Goal: Task Accomplishment & Management: Use online tool/utility

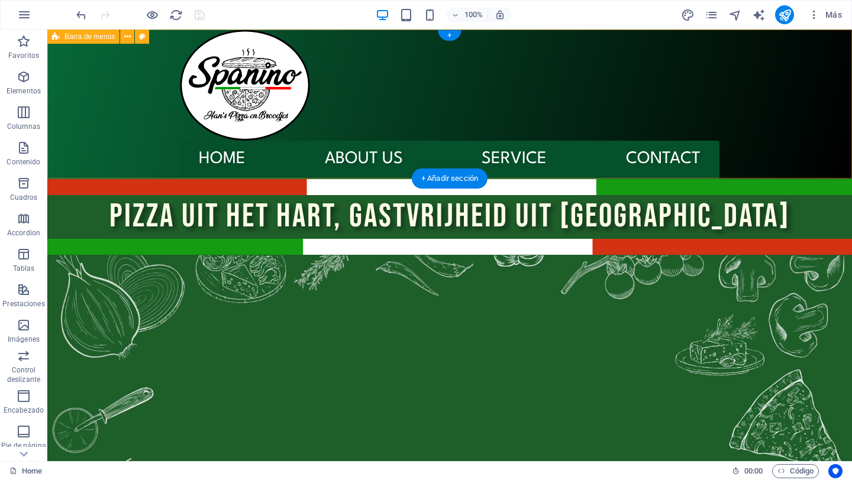
click at [438, 98] on div "Menu Home About us Service Contact" at bounding box center [449, 104] width 805 height 149
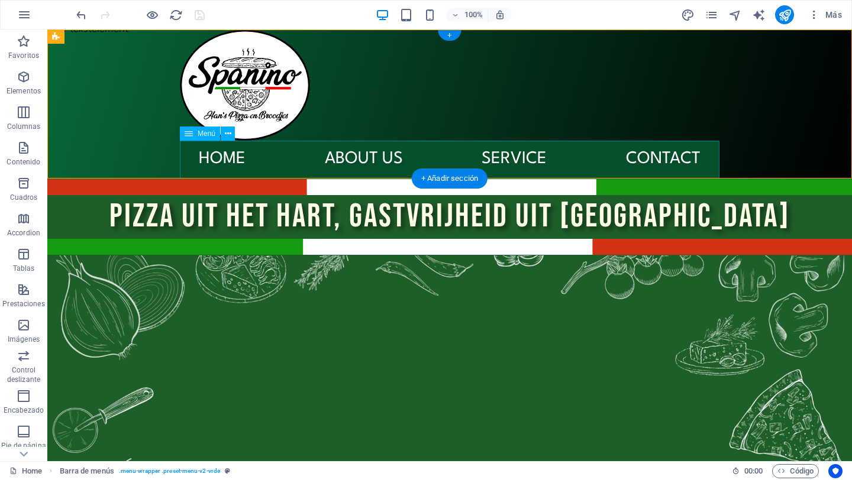
click at [245, 163] on nav "Home About us Service Contact" at bounding box center [450, 160] width 540 height 38
click at [225, 135] on icon at bounding box center [228, 134] width 7 height 12
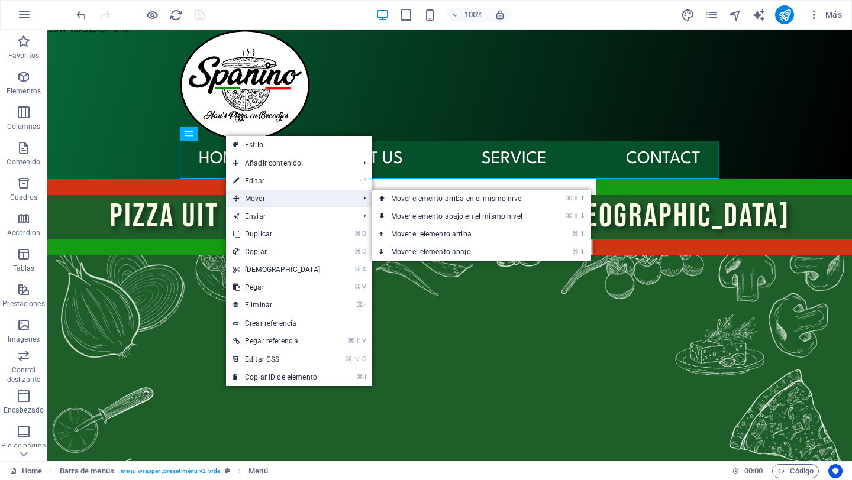
click at [280, 201] on span "Mover" at bounding box center [290, 199] width 128 height 18
click at [454, 199] on link "⌘ ⇧ ⬆ Mover elemento arriba en el mismo nivel" at bounding box center [459, 199] width 175 height 18
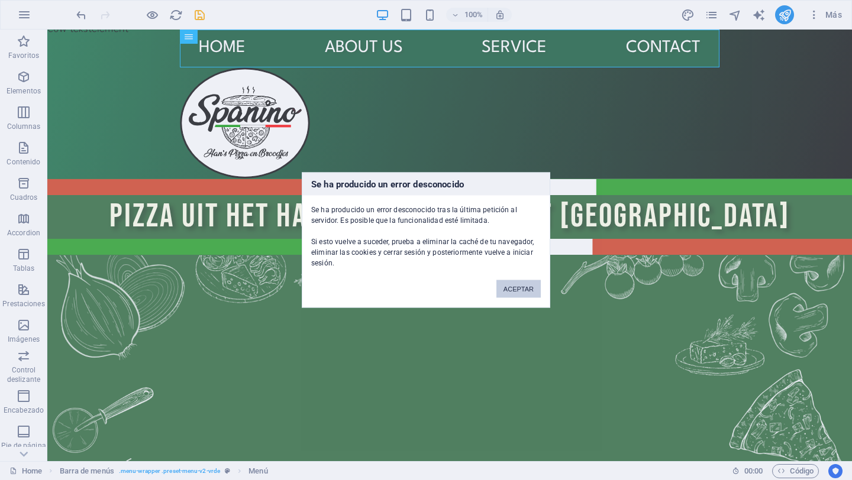
click at [519, 283] on button "ACEPTAR" at bounding box center [518, 289] width 44 height 18
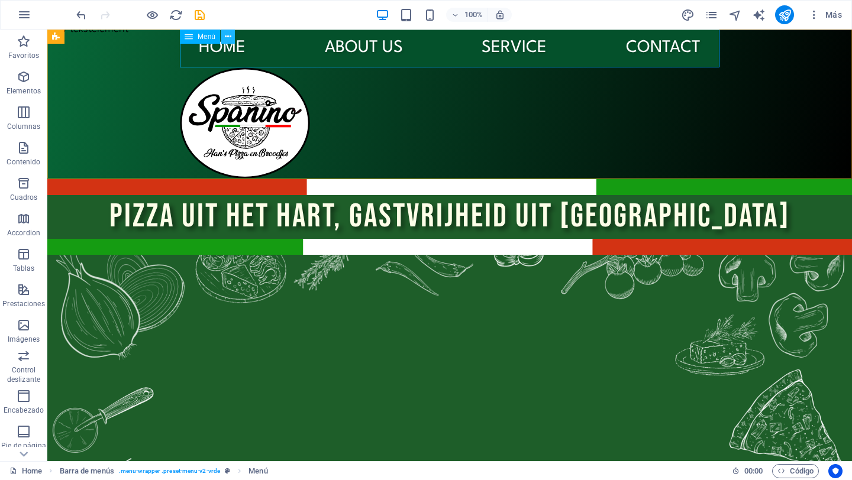
click at [233, 34] on button at bounding box center [228, 37] width 14 height 14
click at [82, 22] on div at bounding box center [140, 14] width 133 height 19
click at [83, 6] on div at bounding box center [140, 14] width 133 height 19
click at [79, 12] on icon "undo" at bounding box center [82, 15] width 14 height 14
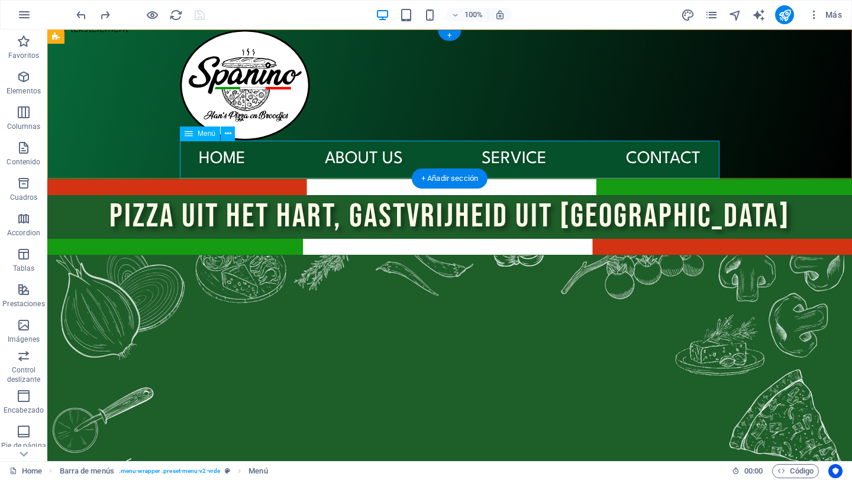
click at [409, 160] on nav "Home About us Service Contact" at bounding box center [450, 160] width 540 height 38
click at [225, 134] on icon at bounding box center [228, 134] width 7 height 12
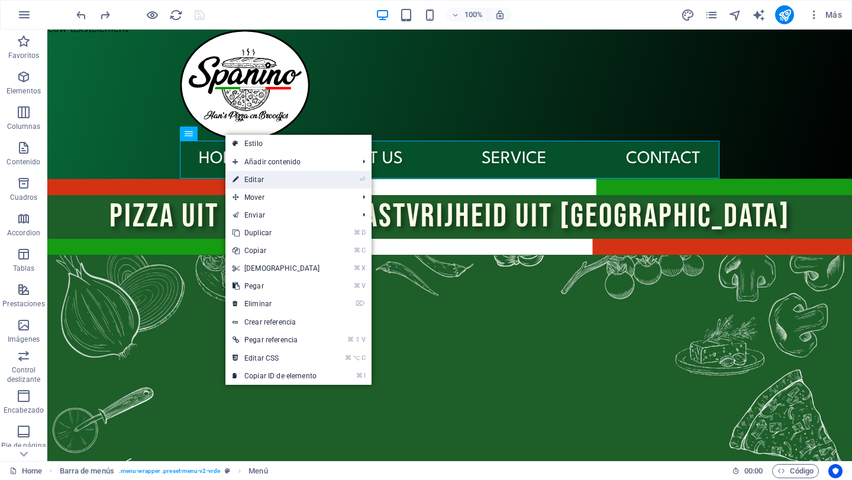
click at [301, 186] on link "⏎ Editar" at bounding box center [276, 180] width 102 height 18
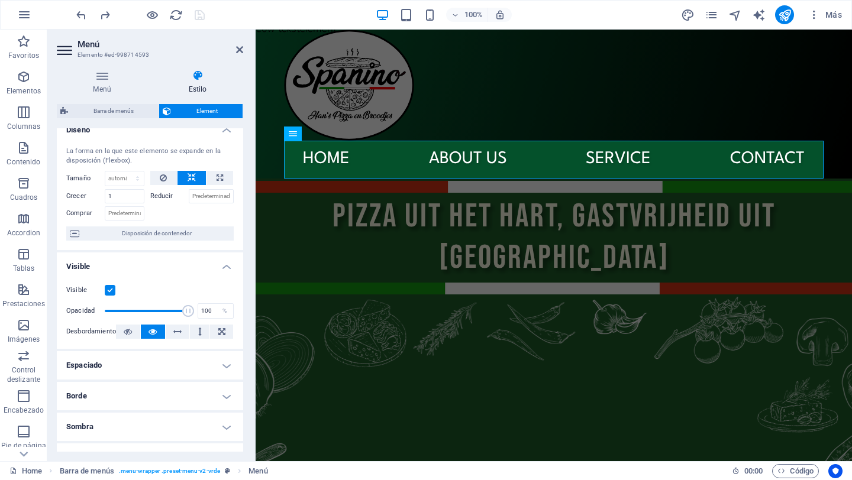
scroll to position [11, 0]
click at [121, 198] on input "1" at bounding box center [125, 198] width 40 height 14
click at [221, 195] on input "Reducir" at bounding box center [212, 198] width 46 height 14
type input "1"
click at [134, 198] on input "1" at bounding box center [125, 198] width 40 height 14
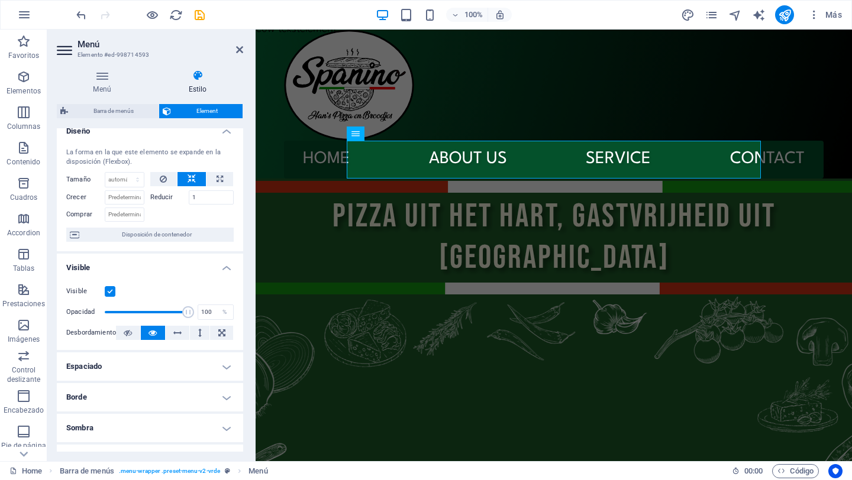
click at [219, 219] on div at bounding box center [192, 213] width 84 height 17
click at [483, 117] on div "Menu Home About us Service Contact" at bounding box center [554, 104] width 596 height 149
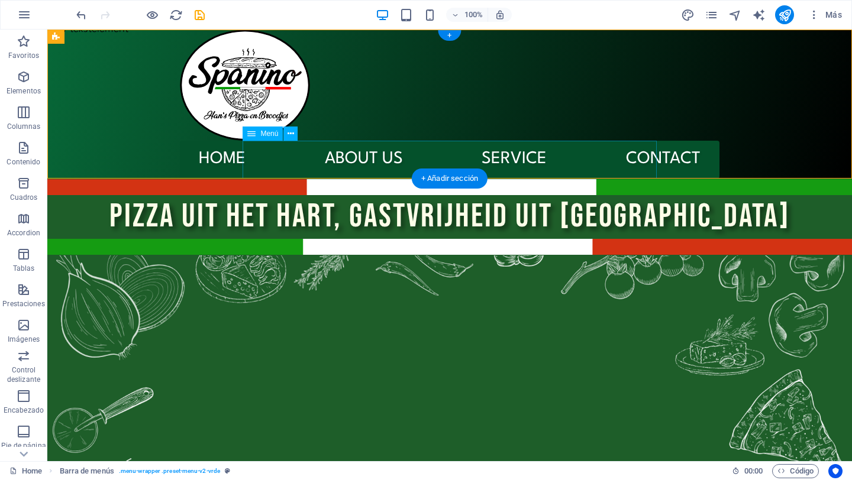
click at [331, 152] on nav "Home About us Service Contact" at bounding box center [450, 160] width 540 height 38
click at [396, 83] on div "Menu Home About us Service Contact" at bounding box center [449, 104] width 805 height 149
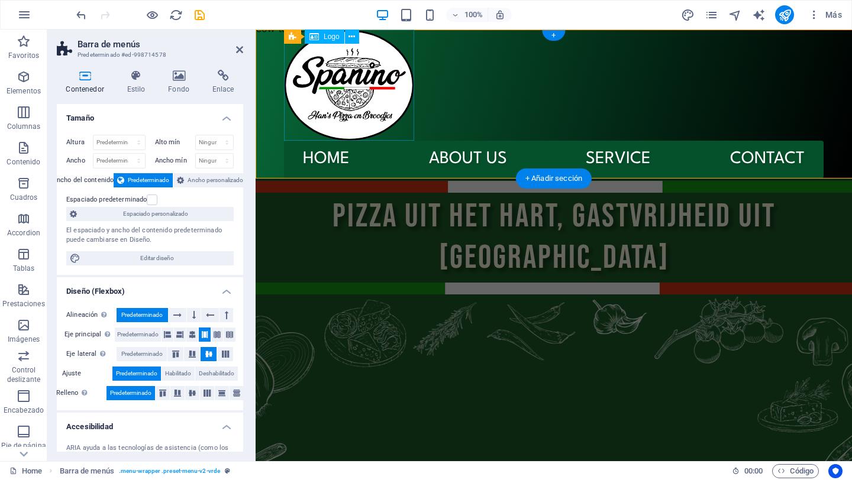
click at [454, 160] on nav "Home About us Service Contact" at bounding box center [554, 160] width 540 height 38
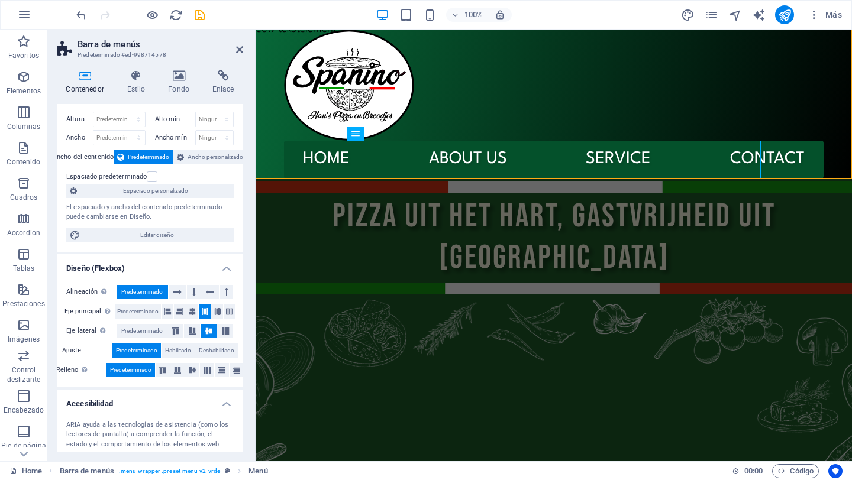
scroll to position [27, 0]
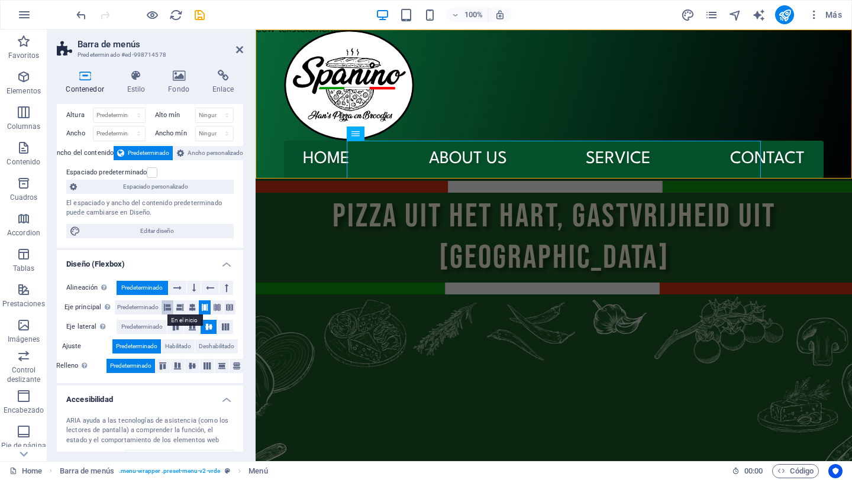
click at [164, 306] on icon at bounding box center [167, 308] width 7 height 14
click at [205, 306] on icon at bounding box center [204, 308] width 7 height 14
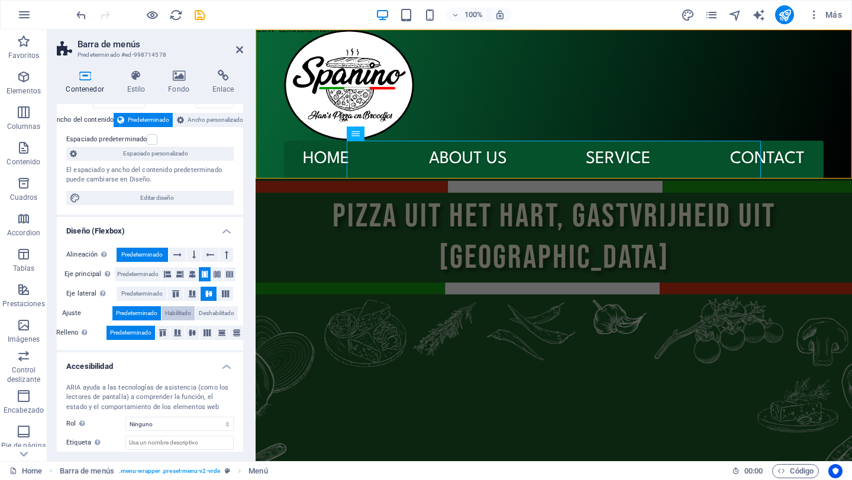
scroll to position [64, 0]
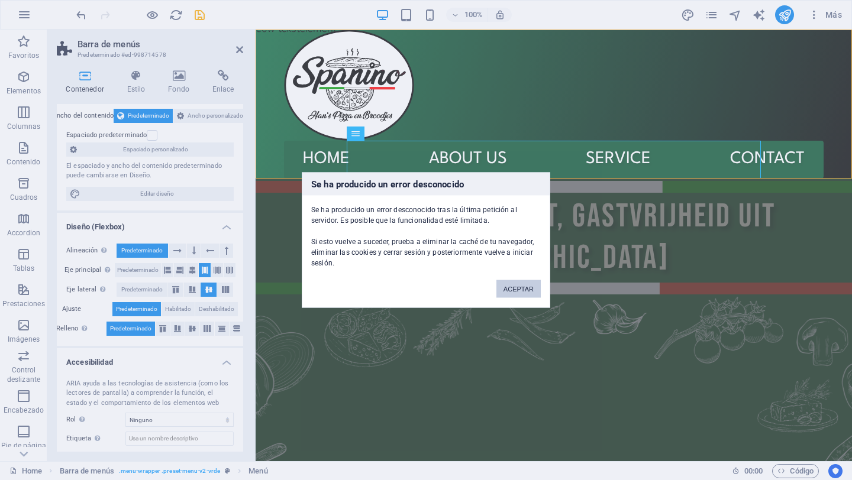
click at [511, 288] on button "ACEPTAR" at bounding box center [518, 289] width 44 height 18
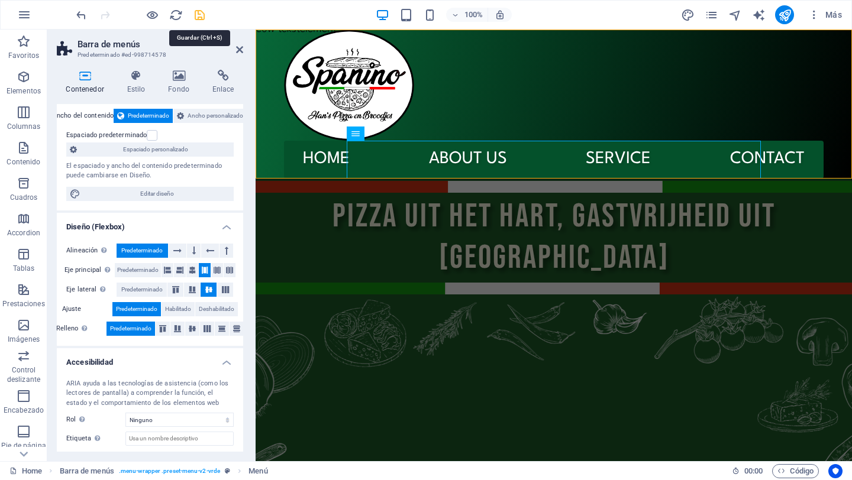
click at [202, 18] on icon "save" at bounding box center [200, 15] width 14 height 14
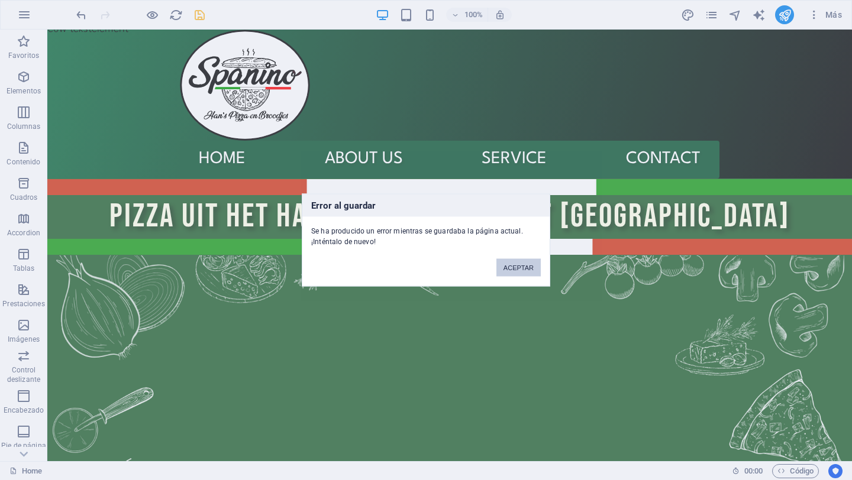
click at [516, 267] on button "ACEPTAR" at bounding box center [518, 268] width 44 height 18
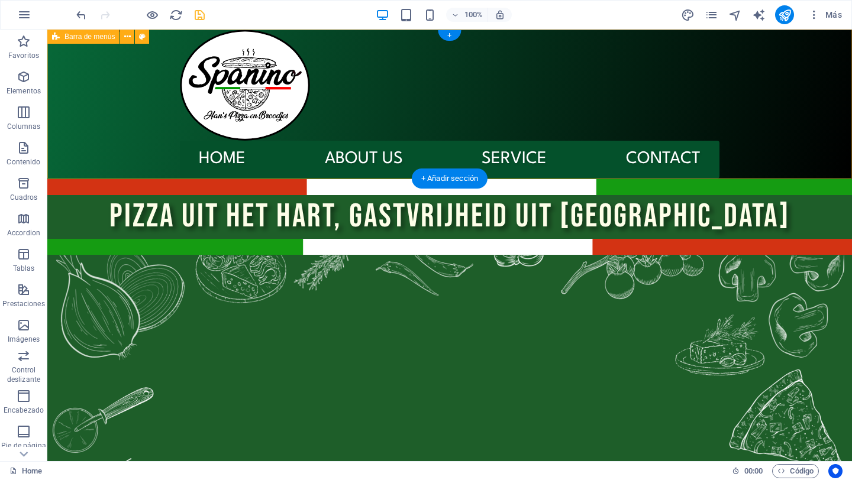
click at [154, 128] on div "Menu Home About us Service Contact" at bounding box center [449, 104] width 805 height 149
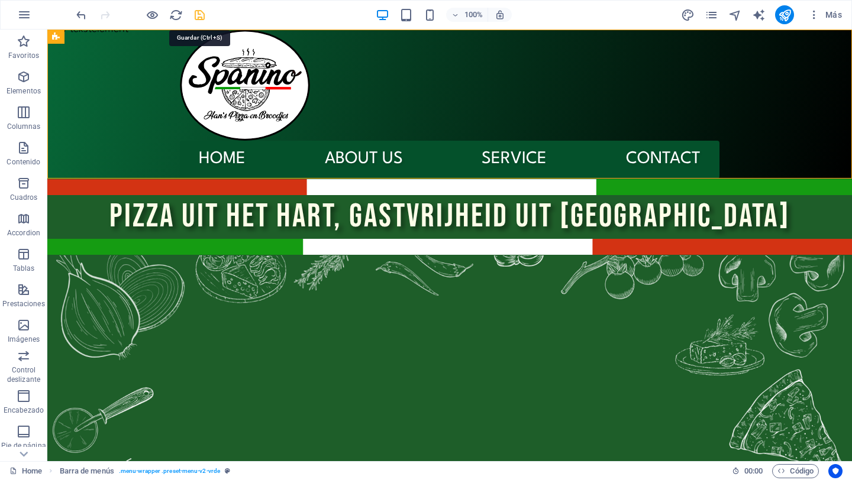
click at [200, 17] on icon "save" at bounding box center [200, 15] width 14 height 14
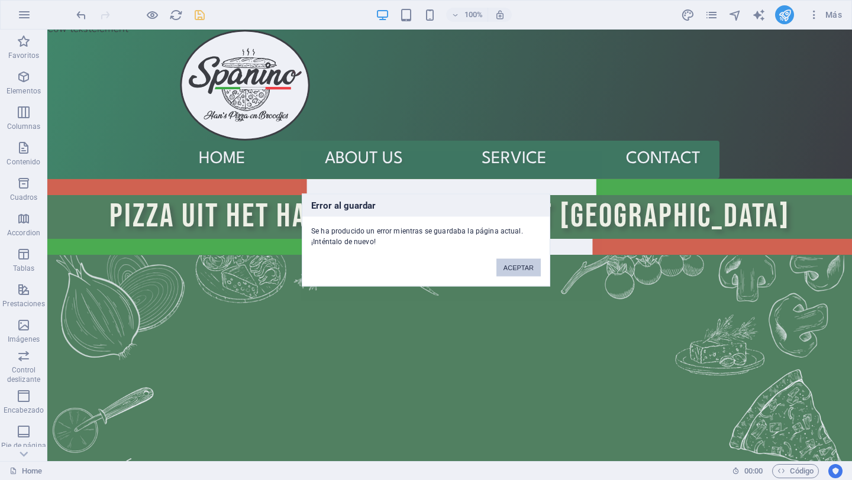
click at [504, 267] on button "ACEPTAR" at bounding box center [518, 268] width 44 height 18
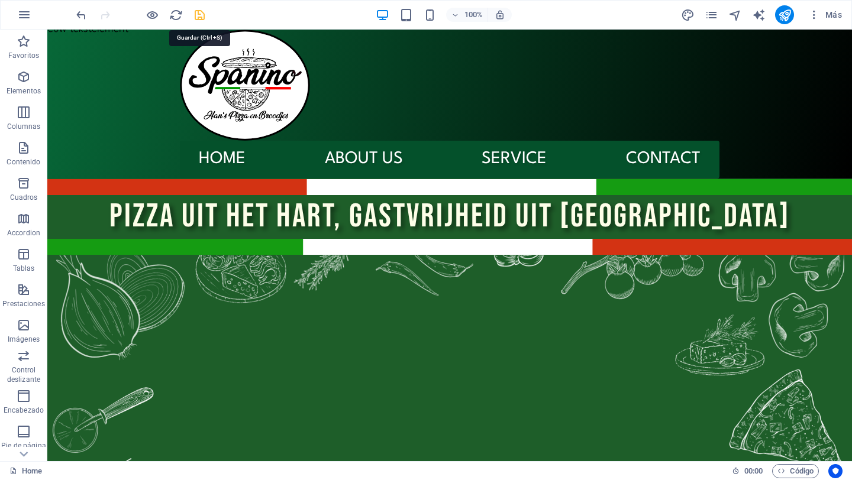
click at [205, 14] on icon "save" at bounding box center [200, 15] width 14 height 14
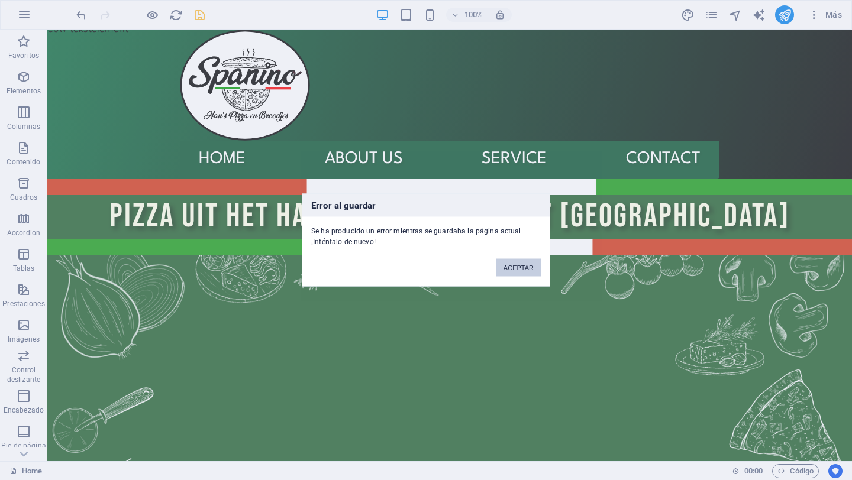
click at [519, 269] on button "ACEPTAR" at bounding box center [518, 268] width 44 height 18
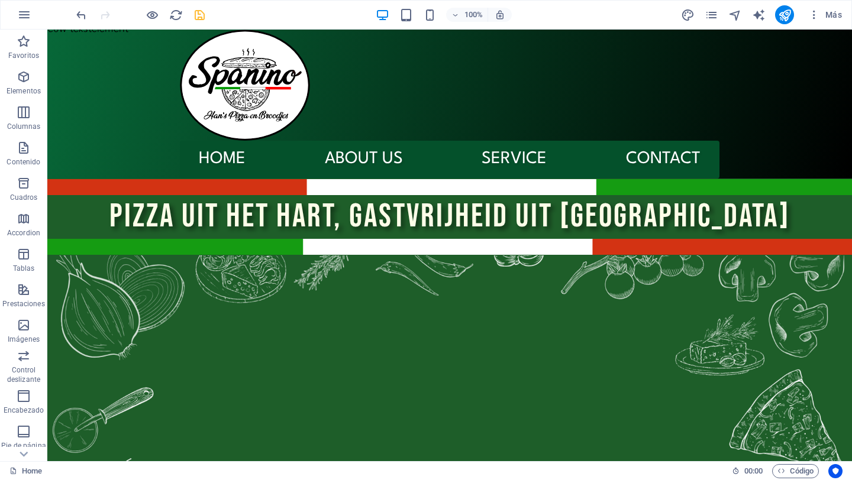
click at [206, 20] on div "100% Más" at bounding box center [460, 14] width 773 height 19
click at [199, 16] on icon "save" at bounding box center [200, 15] width 14 height 14
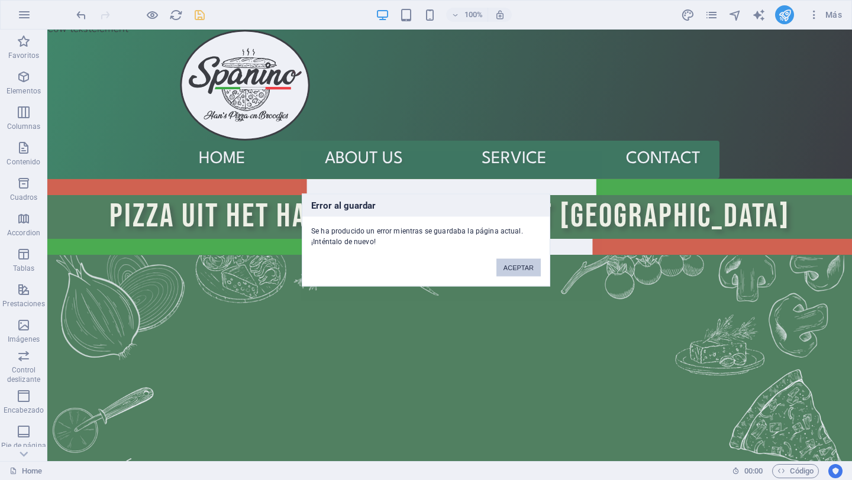
click at [535, 268] on button "ACEPTAR" at bounding box center [518, 268] width 44 height 18
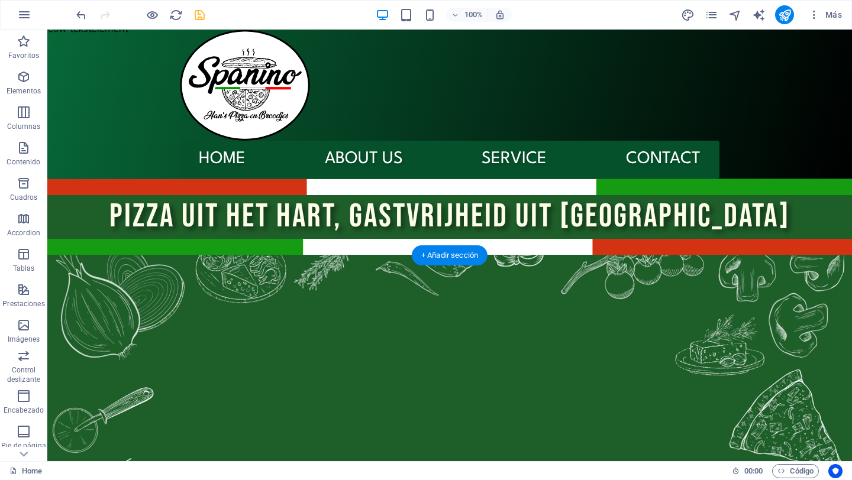
scroll to position [129, 0]
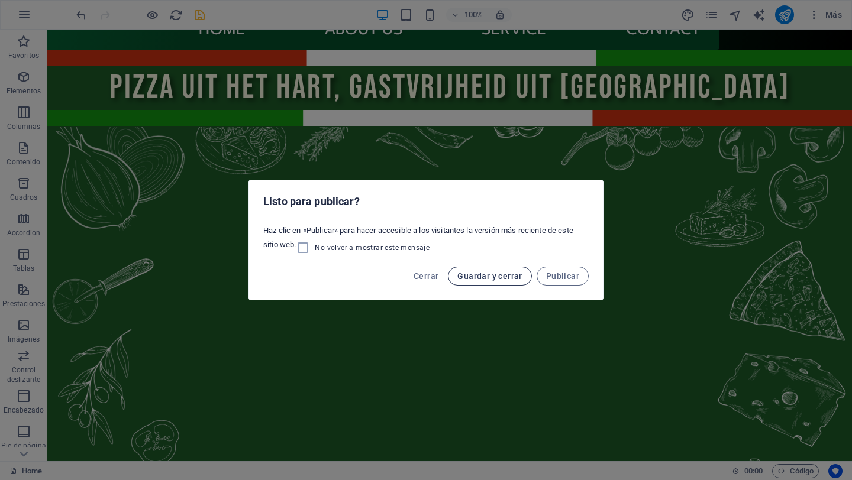
click at [508, 280] on span "Guardar y cerrar" at bounding box center [489, 276] width 64 height 9
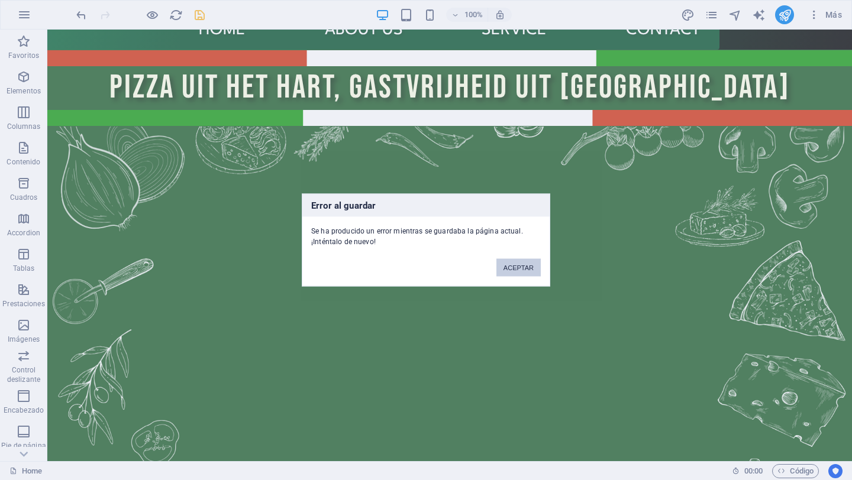
click at [512, 264] on button "ACEPTAR" at bounding box center [518, 268] width 44 height 18
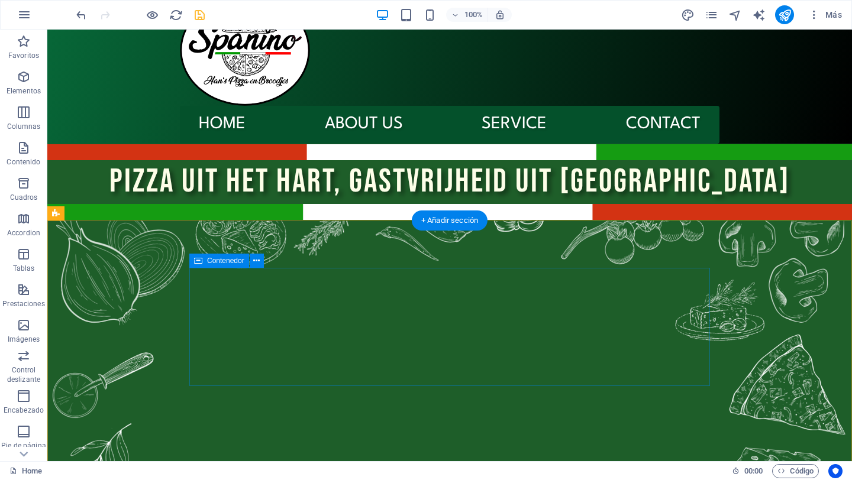
scroll to position [0, 0]
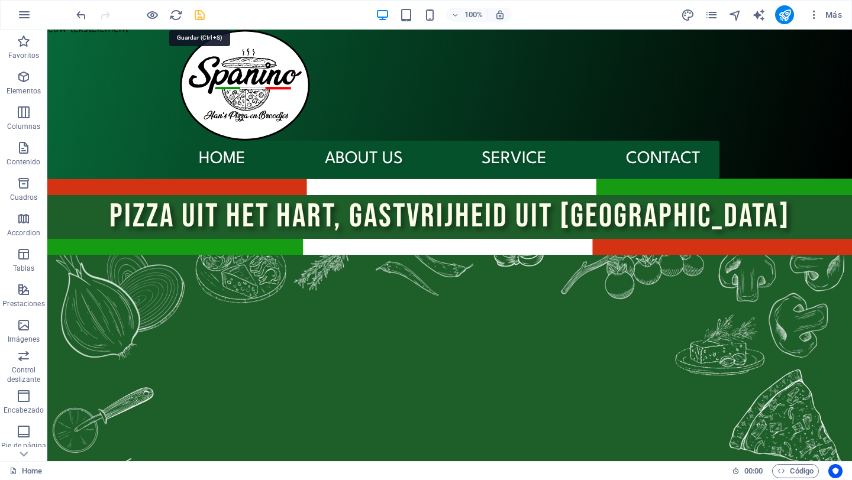
click at [198, 18] on icon "save" at bounding box center [200, 15] width 14 height 14
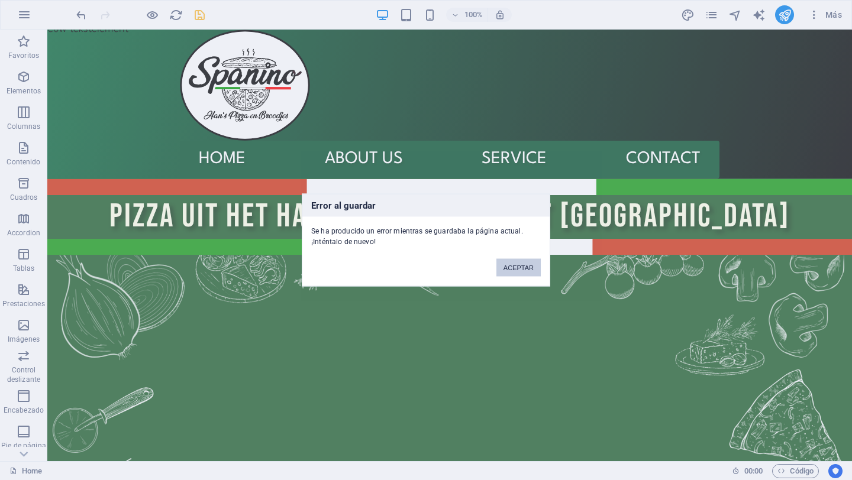
click at [521, 265] on button "ACEPTAR" at bounding box center [518, 268] width 44 height 18
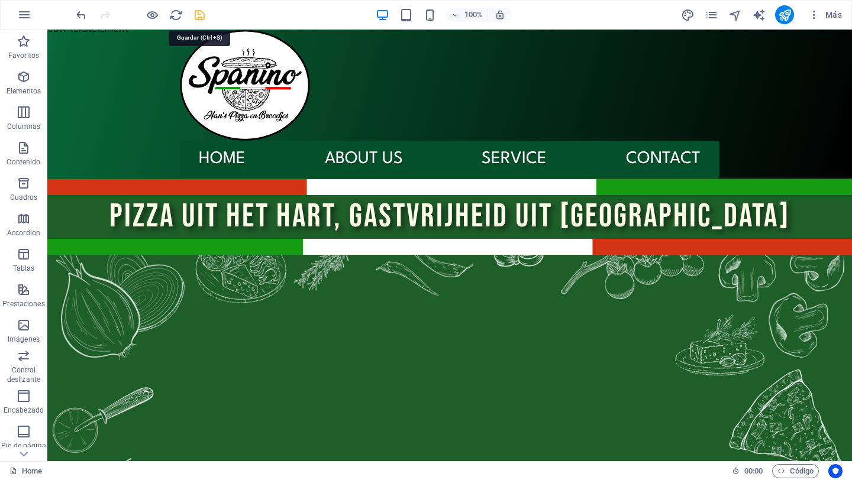
click at [202, 12] on icon "save" at bounding box center [200, 15] width 14 height 14
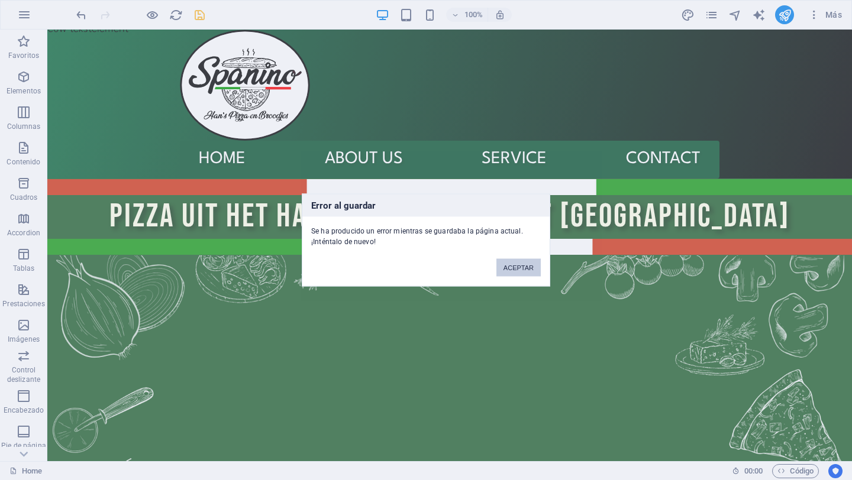
click at [520, 267] on button "ACEPTAR" at bounding box center [518, 268] width 44 height 18
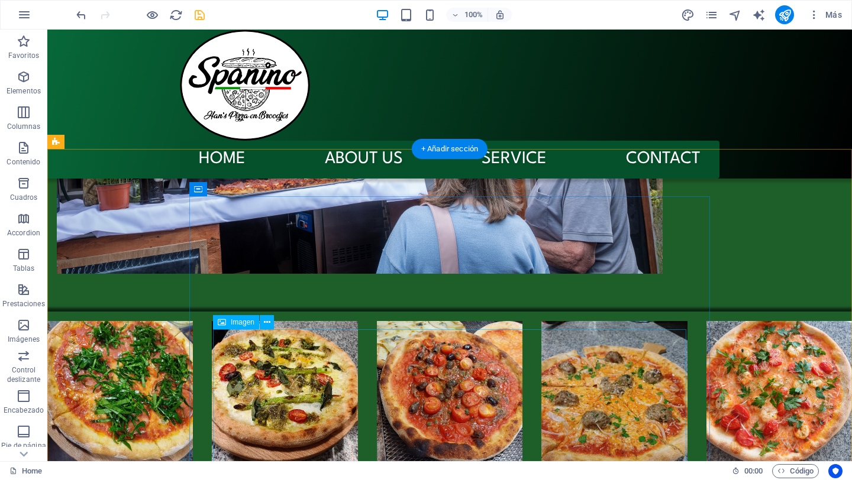
scroll to position [1467, 0]
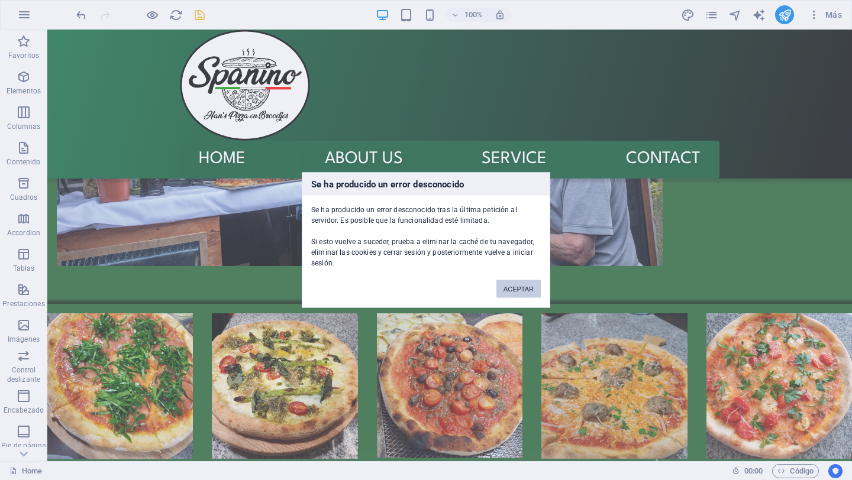
click at [509, 293] on button "ACEPTAR" at bounding box center [518, 289] width 44 height 18
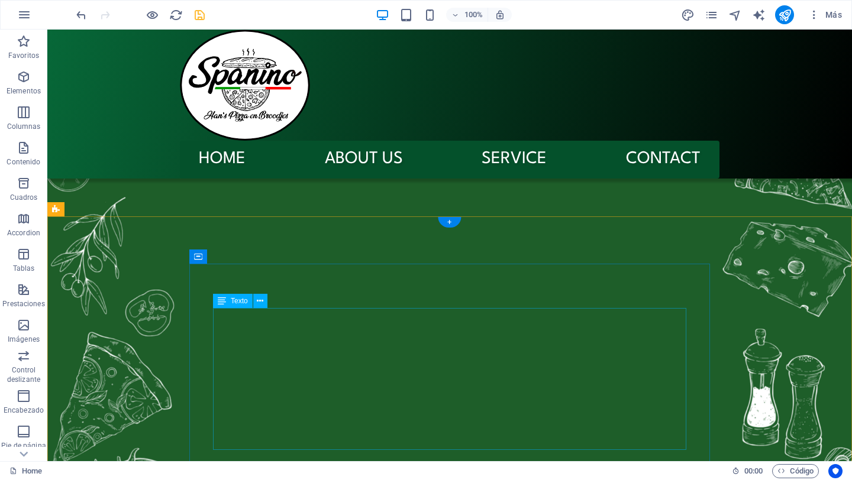
scroll to position [2045, 0]
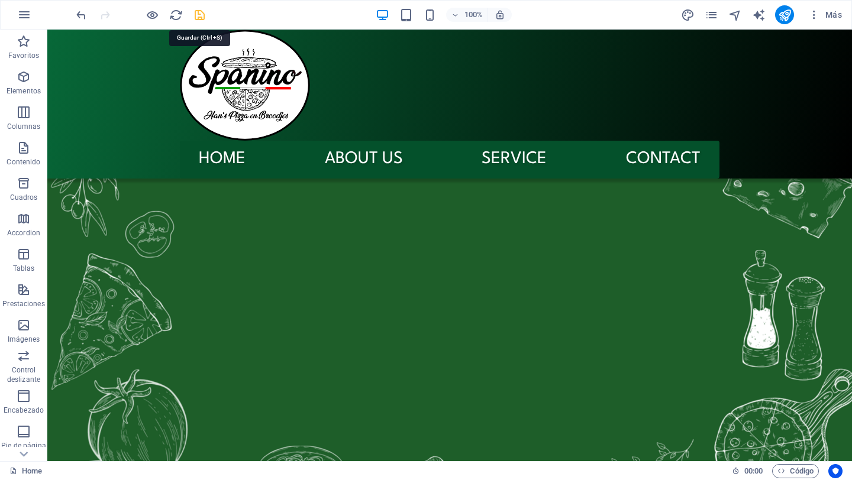
click at [205, 18] on icon "save" at bounding box center [200, 15] width 14 height 14
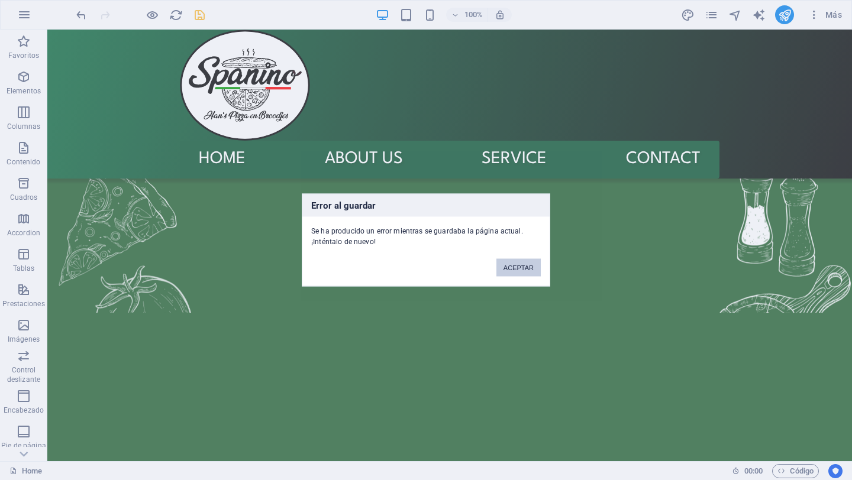
drag, startPoint x: 517, startPoint y: 274, endPoint x: 470, endPoint y: 243, distance: 56.5
click at [517, 274] on button "ACEPTAR" at bounding box center [518, 268] width 44 height 18
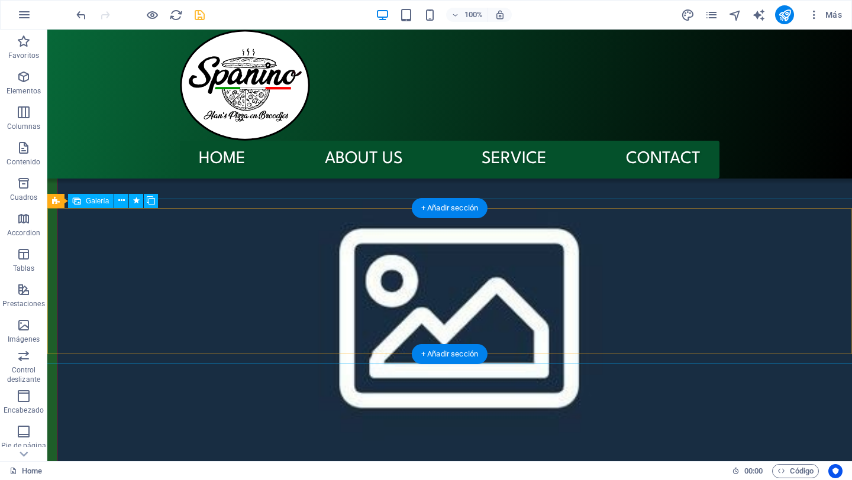
scroll to position [550, 0]
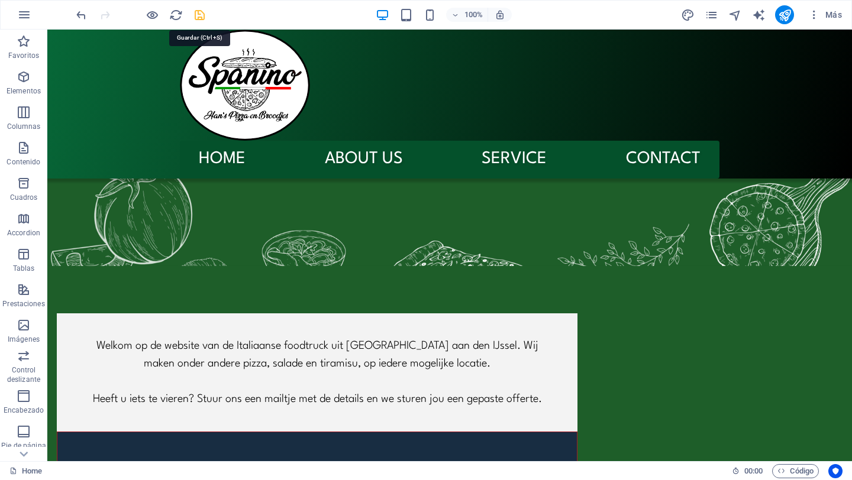
click at [200, 14] on icon "save" at bounding box center [200, 15] width 14 height 14
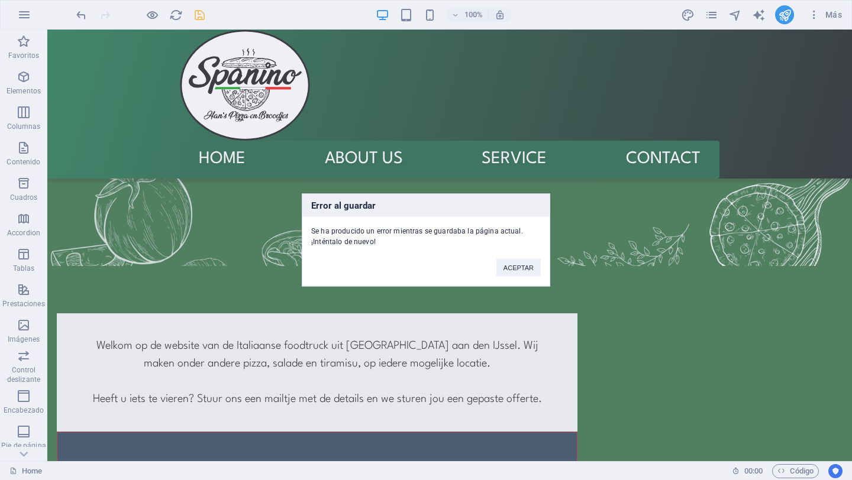
click at [519, 257] on div "ACEPTAR" at bounding box center [519, 262] width 62 height 30
